Goal: Task Accomplishment & Management: Manage account settings

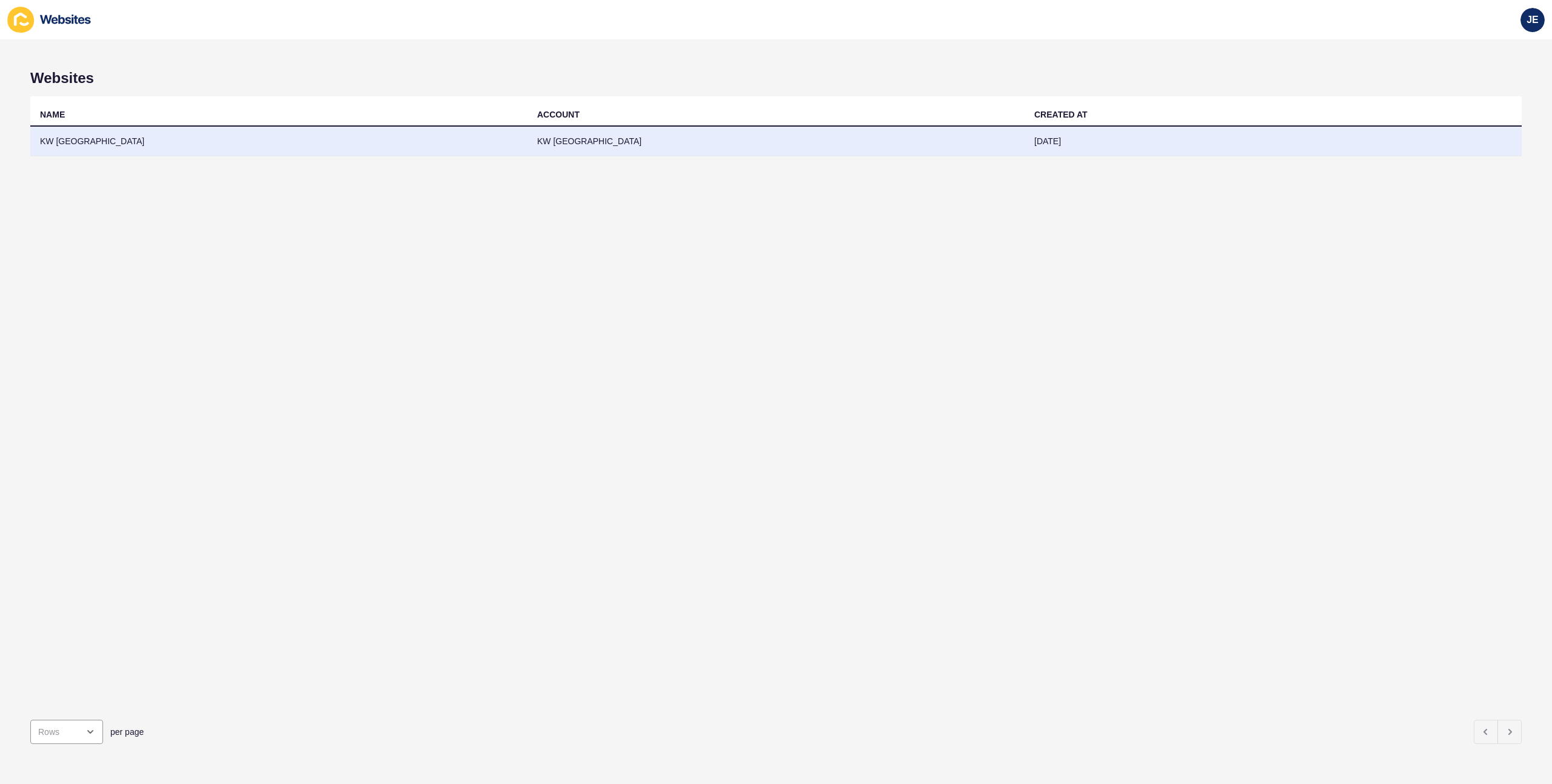
click at [400, 136] on td "KW [GEOGRAPHIC_DATA]" at bounding box center [279, 141] width 497 height 30
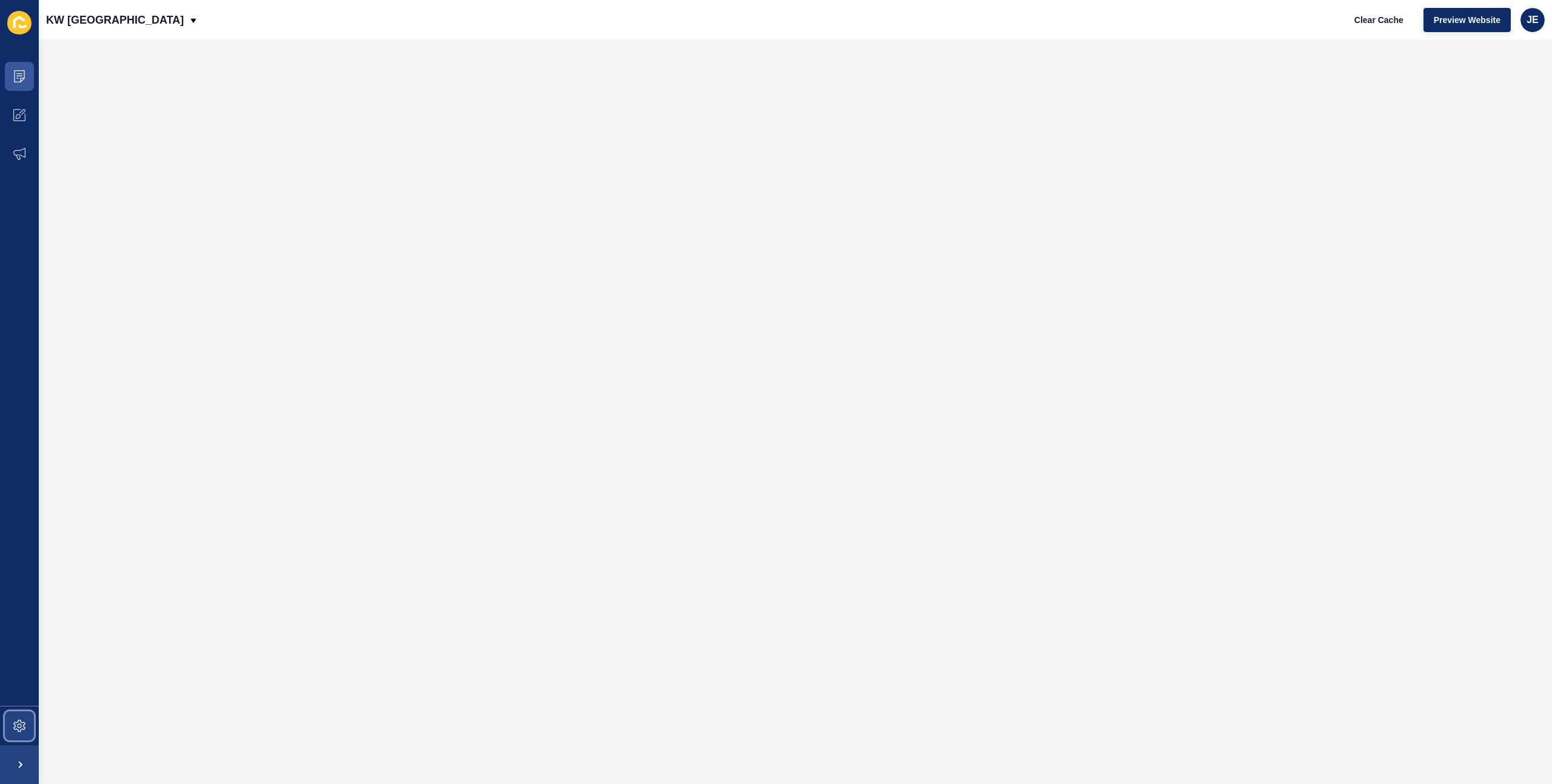
click at [14, 724] on icon at bounding box center [19, 726] width 12 height 12
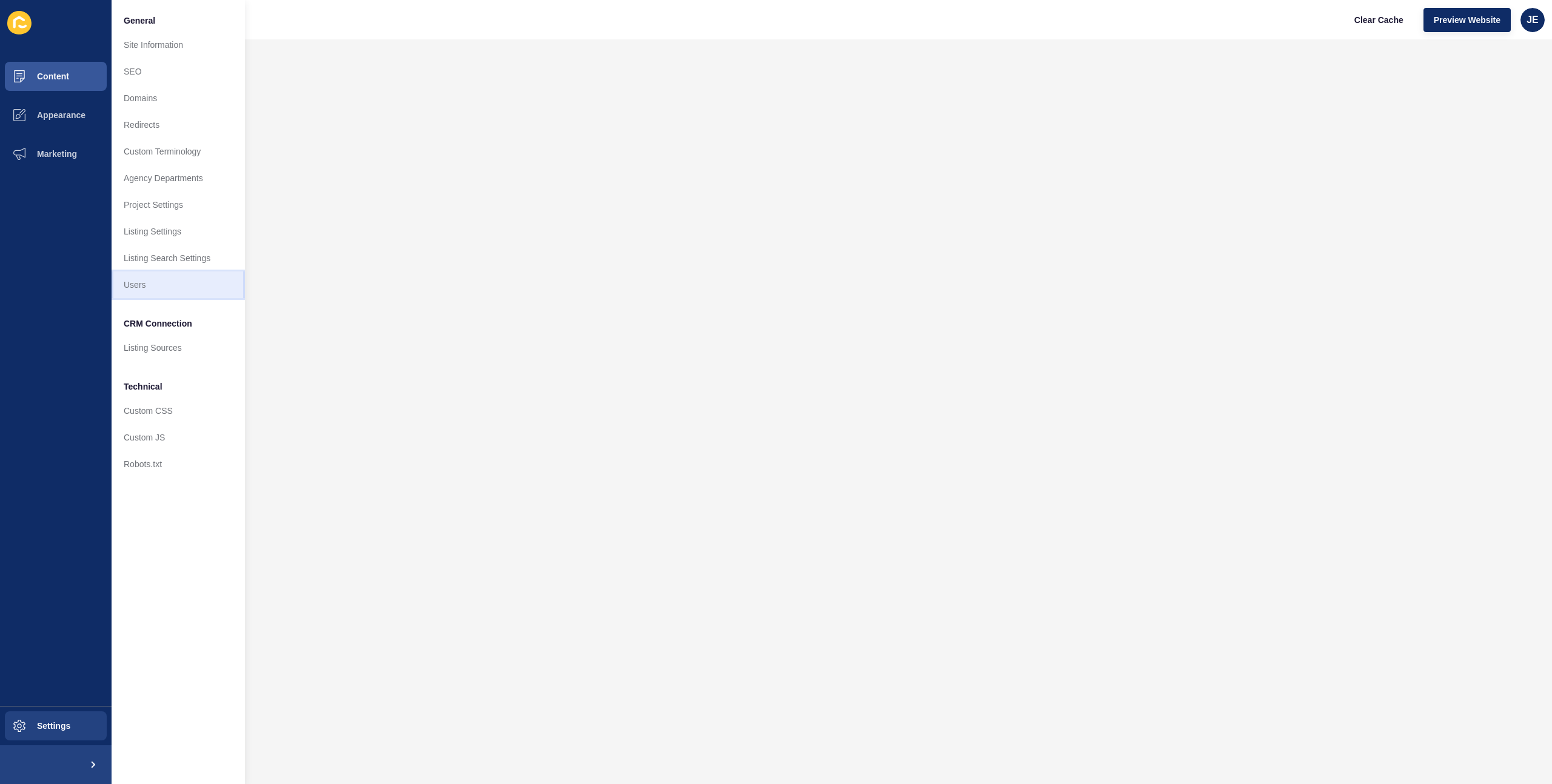
click at [171, 290] on link "Users" at bounding box center [178, 285] width 134 height 27
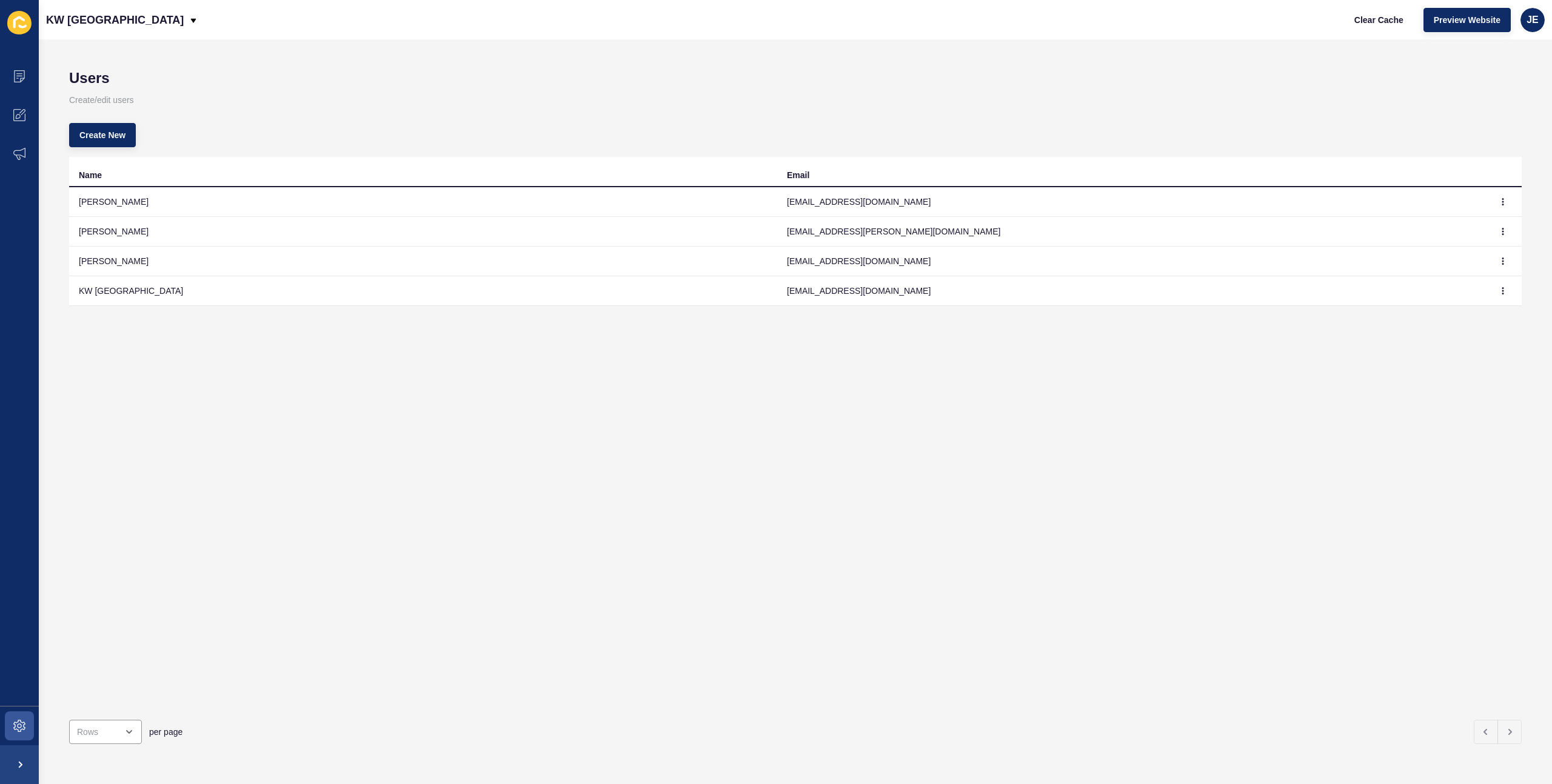
drag, startPoint x: 842, startPoint y: 258, endPoint x: 971, endPoint y: 262, distance: 129.1
click at [971, 262] on td "[EMAIL_ADDRESS][DOMAIN_NAME]" at bounding box center [1131, 262] width 708 height 30
copy td "[EMAIL_ADDRESS][DOMAIN_NAME]"
click at [1500, 266] on button "button" at bounding box center [1503, 261] width 18 height 17
drag, startPoint x: 1206, startPoint y: 367, endPoint x: 1210, endPoint y: 361, distance: 7.2
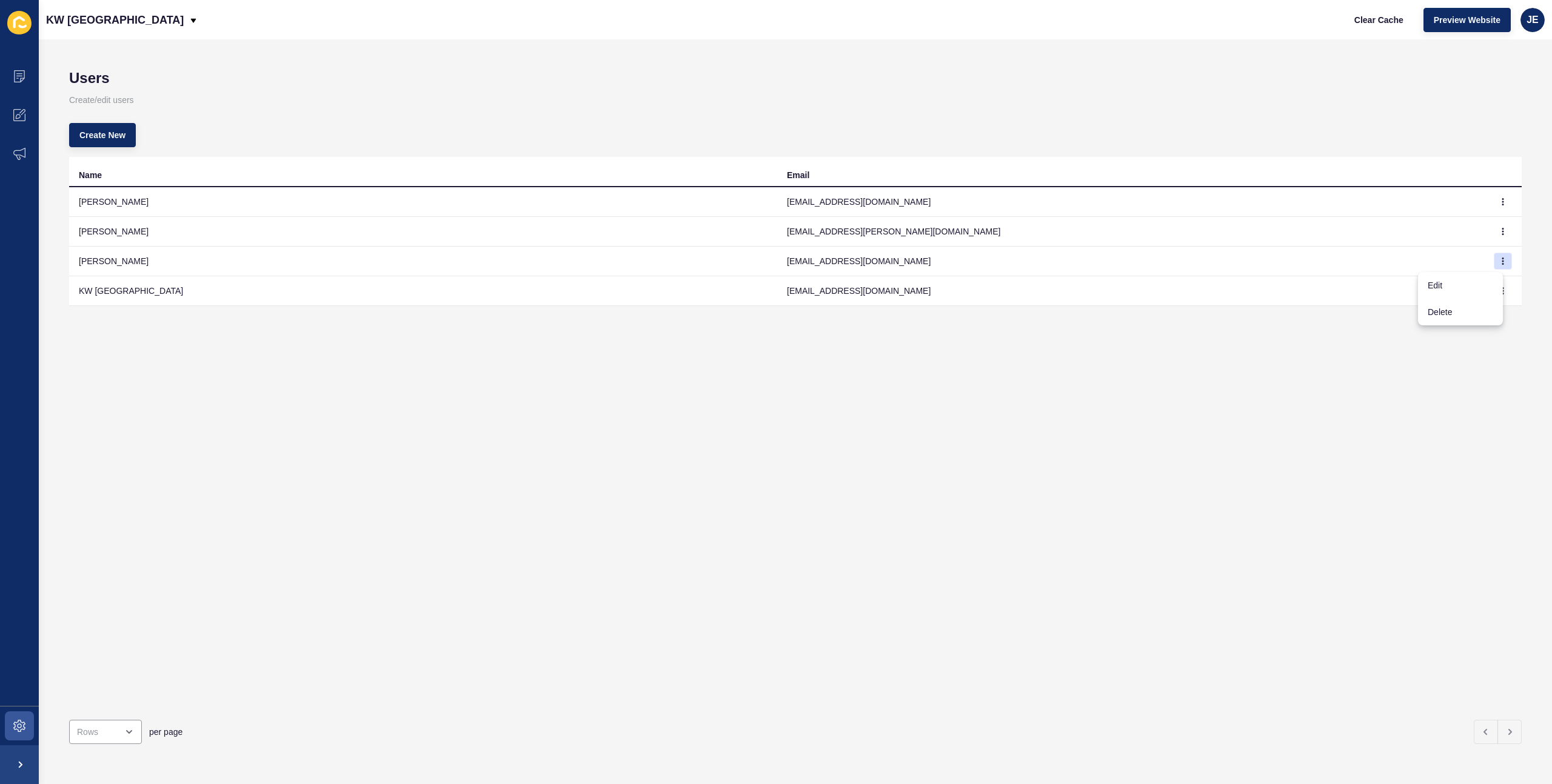
click at [1208, 367] on div "Name Email [PERSON_NAME] [PERSON_NAME][EMAIL_ADDRESS][DOMAIN_NAME] [PERSON_NAME…" at bounding box center [796, 434] width 1453 height 554
click at [1537, 24] on span "JE" at bounding box center [1532, 20] width 12 height 12
click at [747, 266] on td "[PERSON_NAME]" at bounding box center [423, 262] width 708 height 30
drag, startPoint x: 772, startPoint y: 264, endPoint x: 957, endPoint y: 269, distance: 185.1
click at [957, 269] on tr "[PERSON_NAME] [PERSON_NAME][EMAIL_ADDRESS][PERSON_NAME][DOMAIN_NAME]" at bounding box center [796, 262] width 1453 height 30
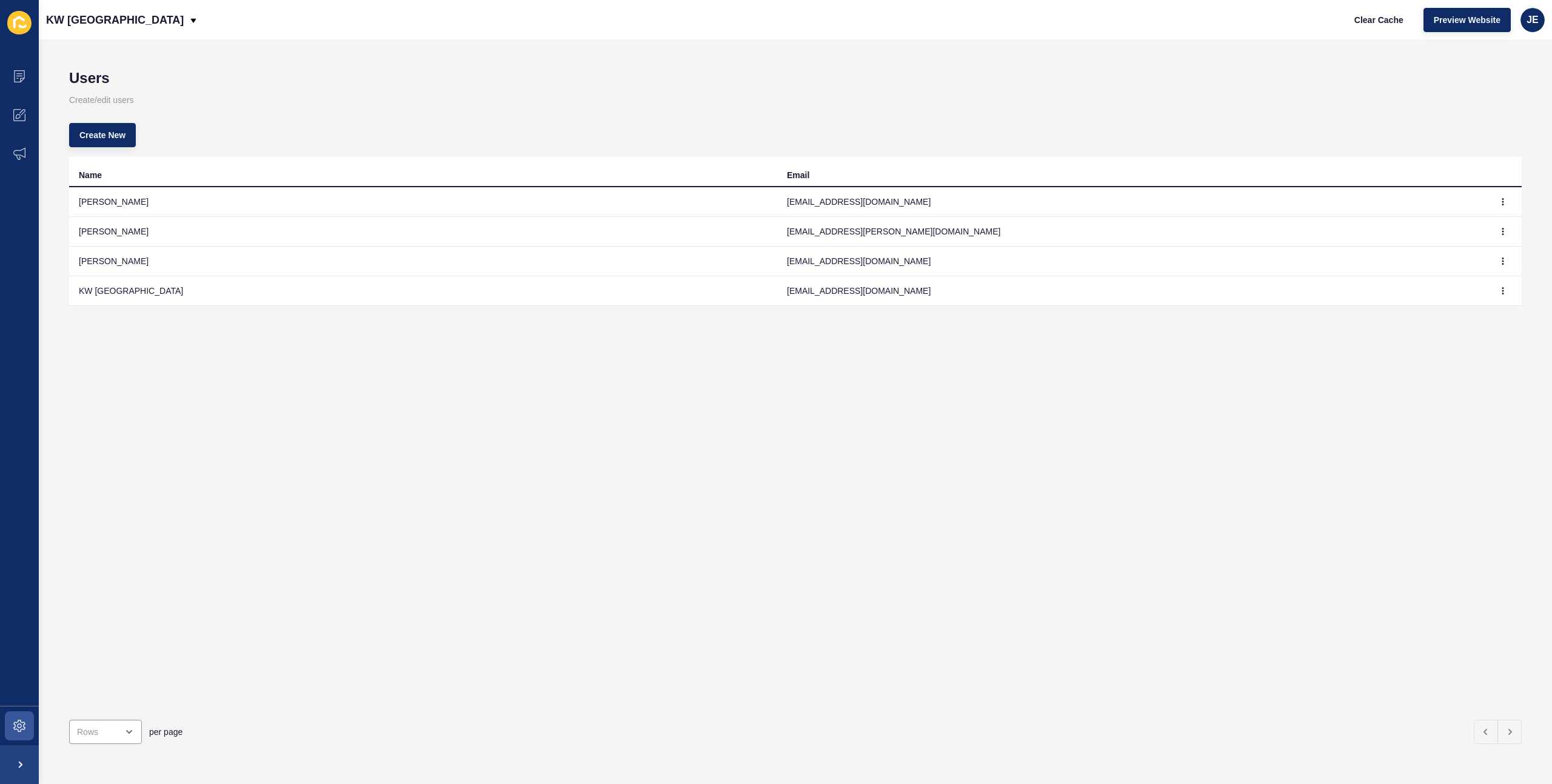
copy tr "[EMAIL_ADDRESS][DOMAIN_NAME]"
click at [1528, 27] on div "JE" at bounding box center [1533, 20] width 24 height 24
click at [1497, 94] on link "Logout" at bounding box center [1505, 101] width 89 height 27
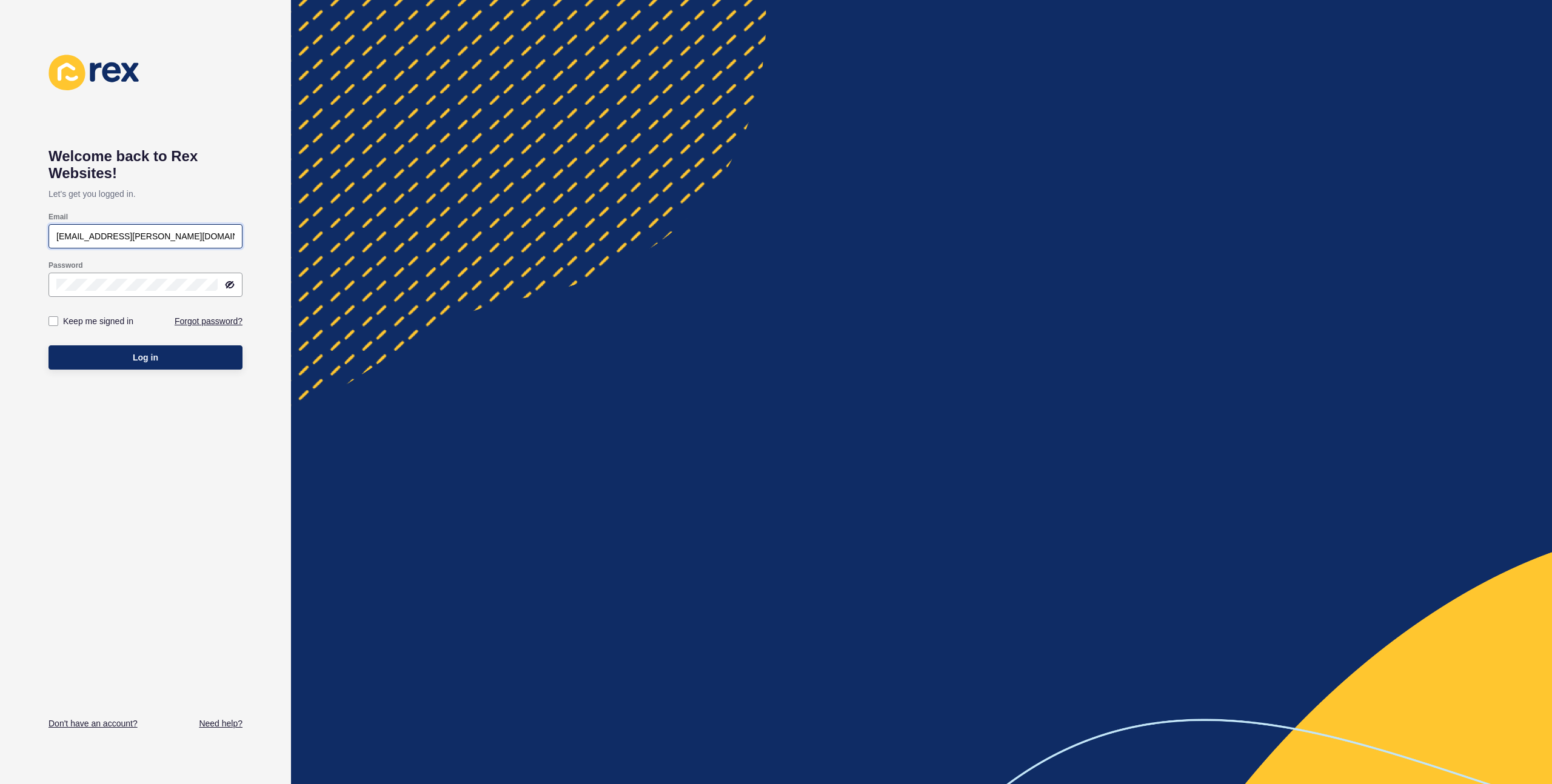
click at [149, 237] on input "[EMAIL_ADDRESS][PERSON_NAME][DOMAIN_NAME]" at bounding box center [146, 236] width 178 height 12
paste input "[EMAIL_ADDRESS][DOMAIN_NAME]"
click at [74, 237] on input "[EMAIL_ADDRESS][DOMAIN_NAME]" at bounding box center [146, 236] width 178 height 12
type input "[EMAIL_ADDRESS][DOMAIN_NAME]"
click at [224, 195] on p "Let's get you logged in." at bounding box center [145, 194] width 194 height 24
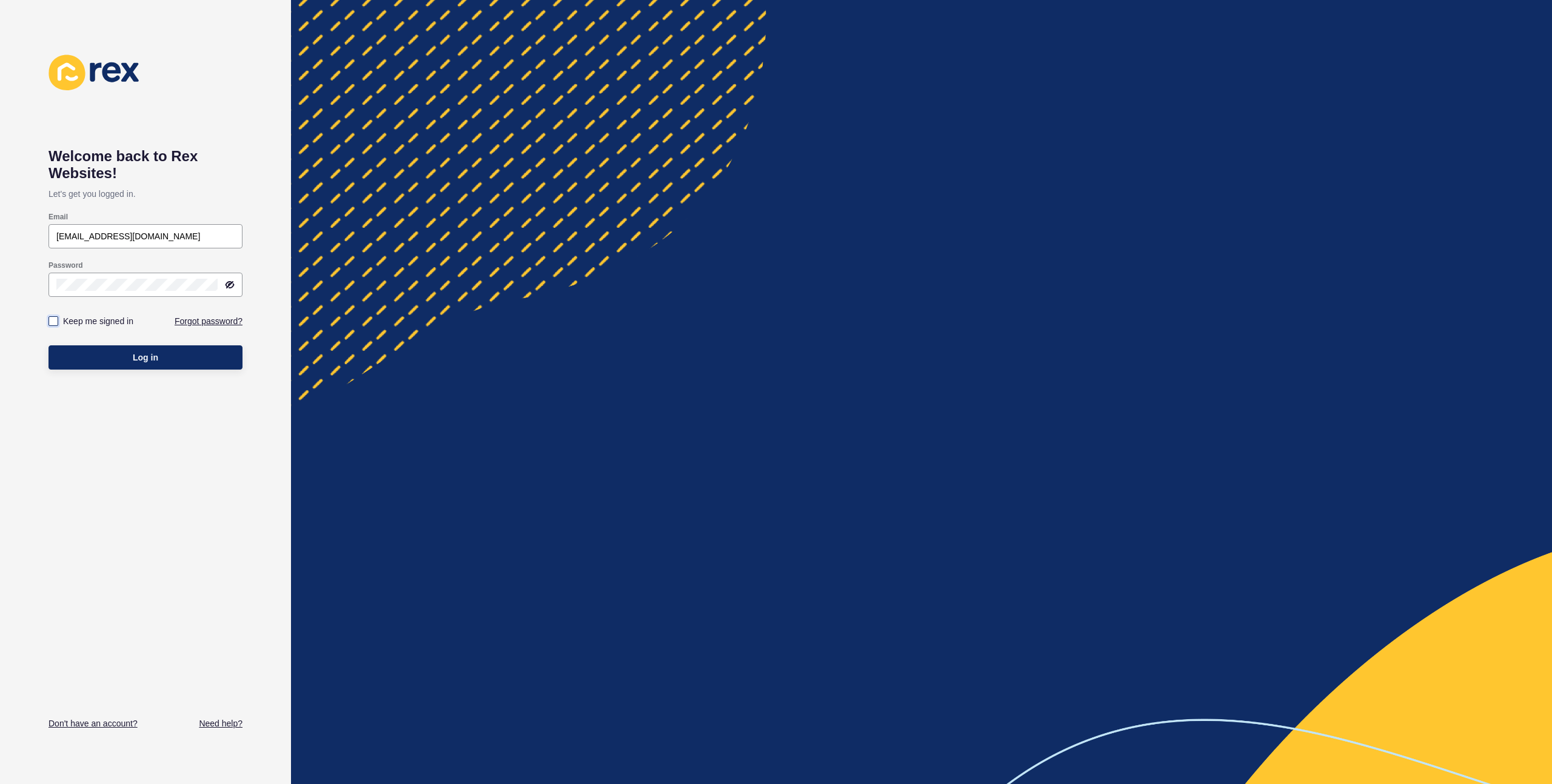
click at [55, 319] on label at bounding box center [53, 321] width 10 height 10
click at [55, 319] on input "Keep me signed in" at bounding box center [55, 321] width 8 height 8
click at [54, 324] on label at bounding box center [53, 321] width 10 height 10
click at [54, 324] on input "Keep me signed in" at bounding box center [55, 321] width 8 height 8
checkbox input "false"
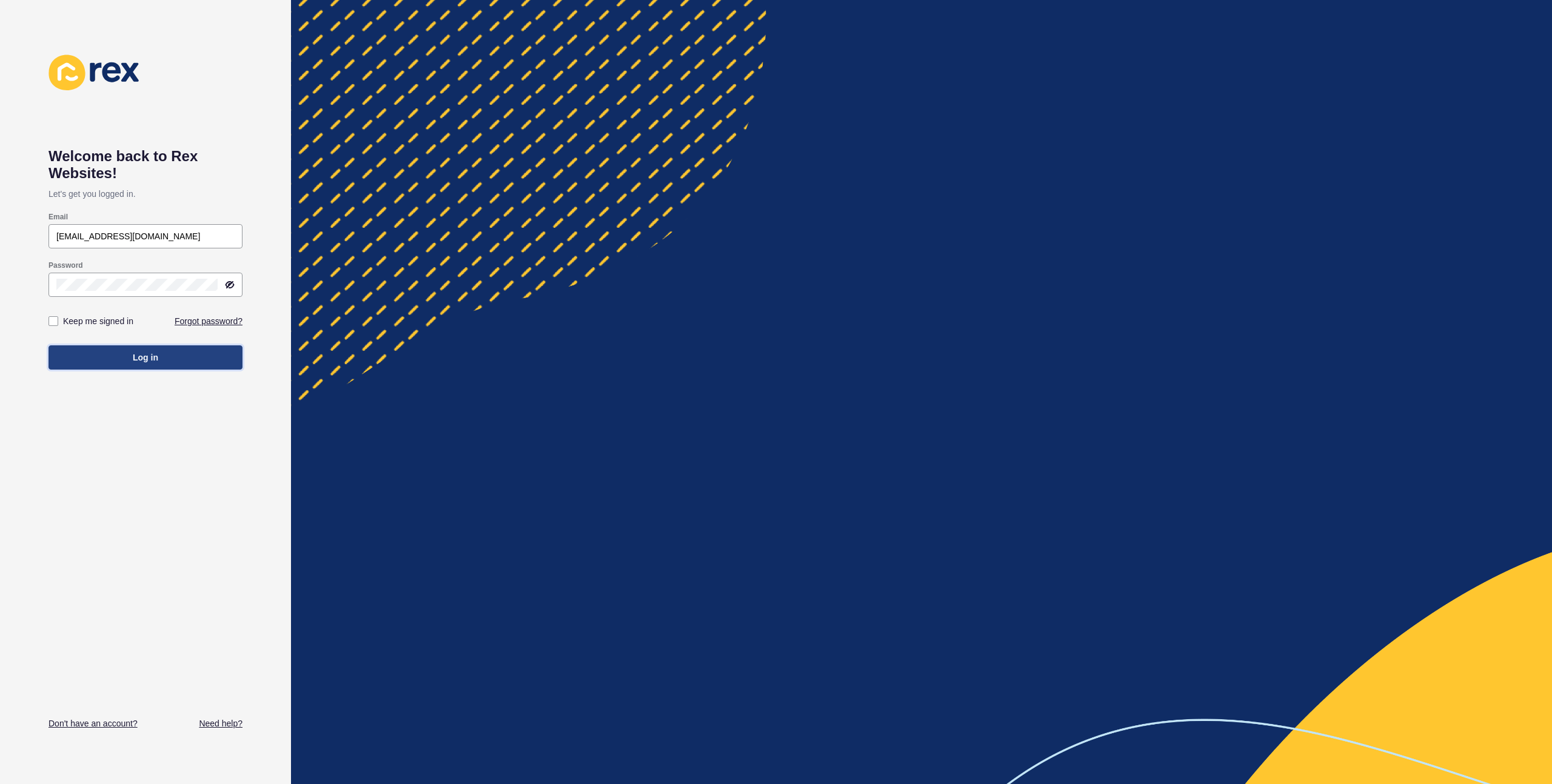
click at [66, 356] on button "Log in" at bounding box center [145, 358] width 194 height 24
